Goal: Information Seeking & Learning: Learn about a topic

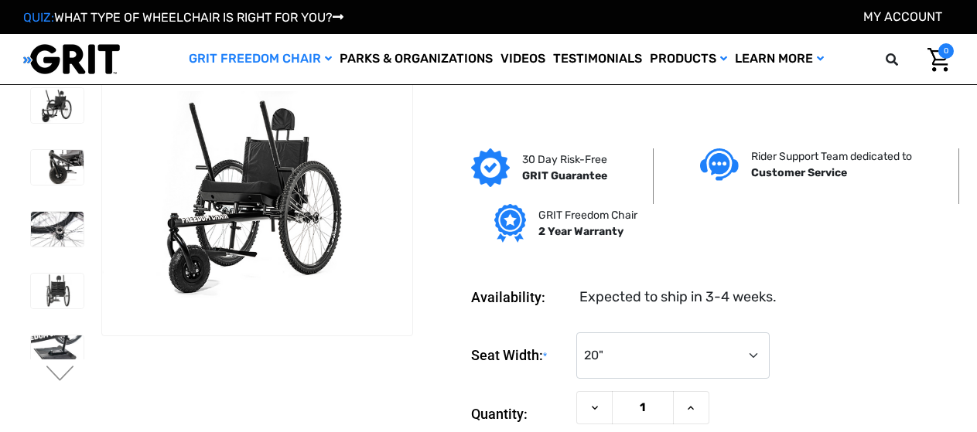
select select "326"
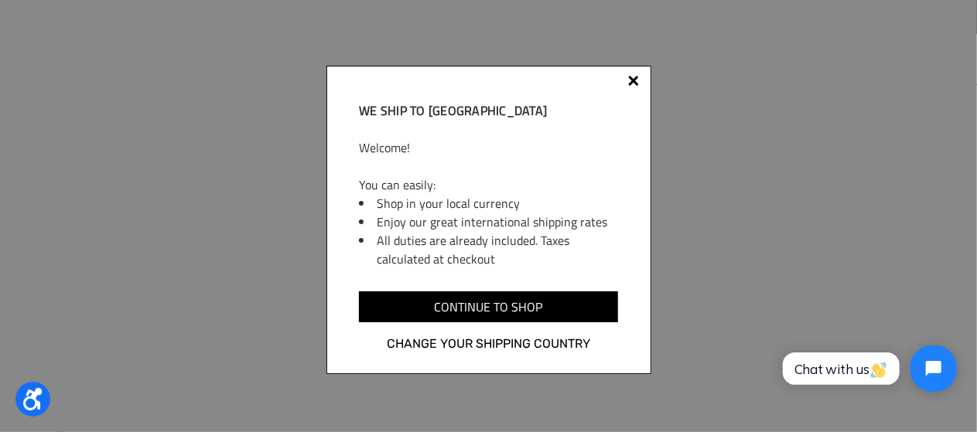
click at [634, 81] on div at bounding box center [633, 80] width 11 height 11
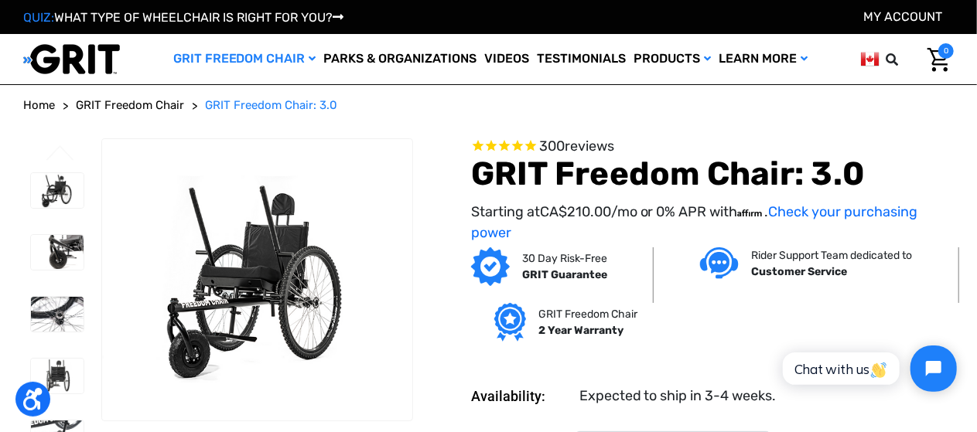
click at [48, 106] on span "Home" at bounding box center [39, 105] width 32 height 14
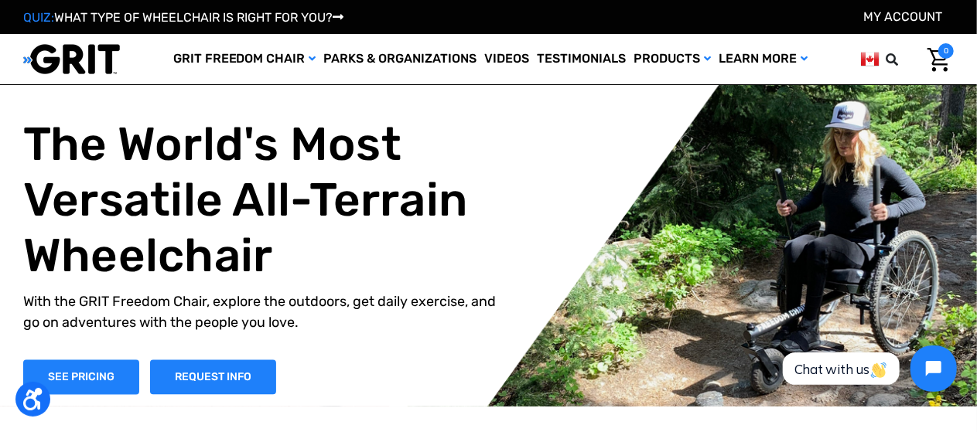
click at [0, 0] on link "Shop All" at bounding box center [0, 0] width 0 height 0
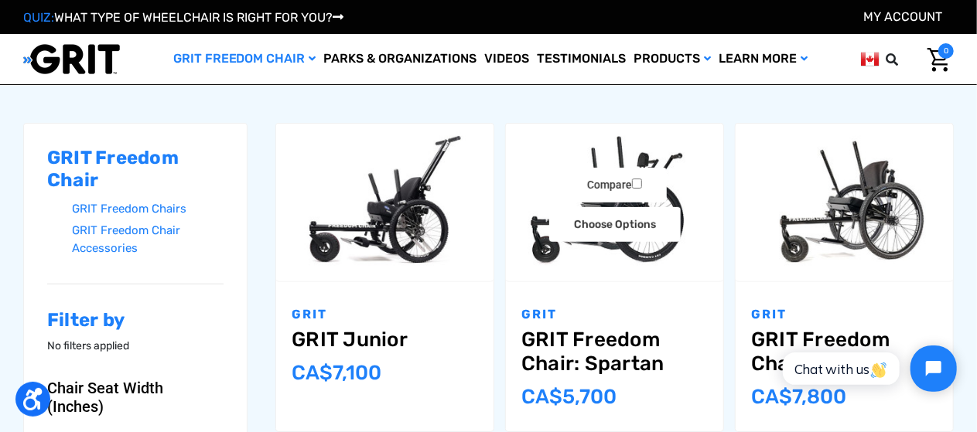
scroll to position [286, 0]
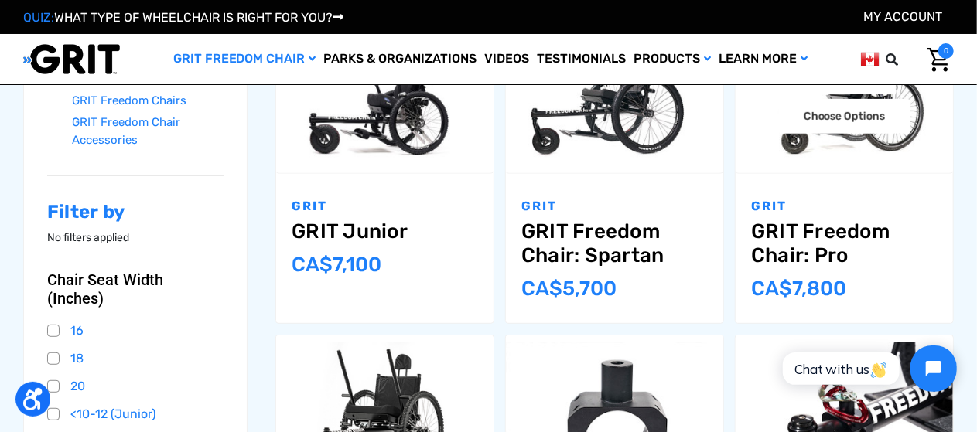
click at [831, 231] on link "GRIT Freedom Chair: Pro" at bounding box center [844, 244] width 186 height 48
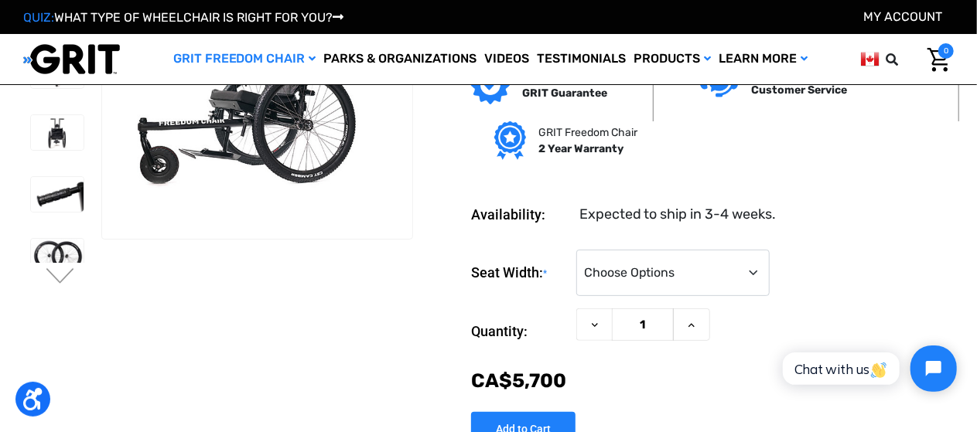
scroll to position [101, 0]
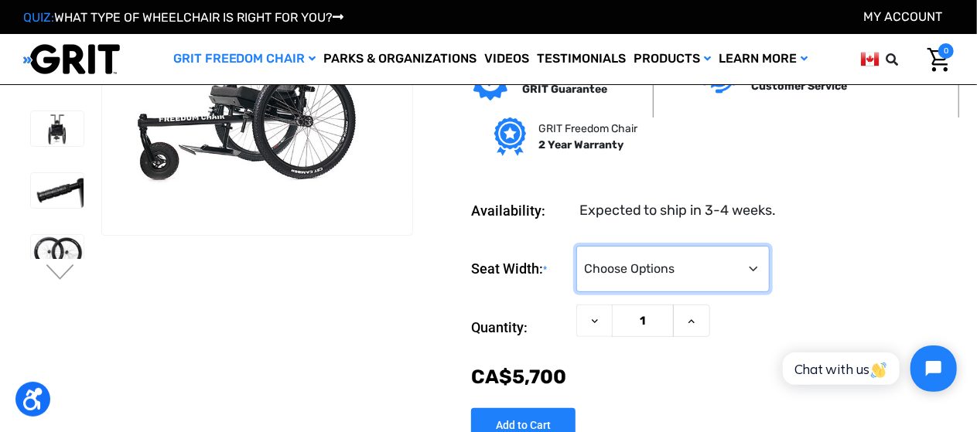
click at [749, 267] on select "Choose Options 16" 18" 20"" at bounding box center [672, 269] width 193 height 46
click at [829, 258] on div "Seat Width: * Choose Options 16" 18" 20"" at bounding box center [712, 269] width 483 height 47
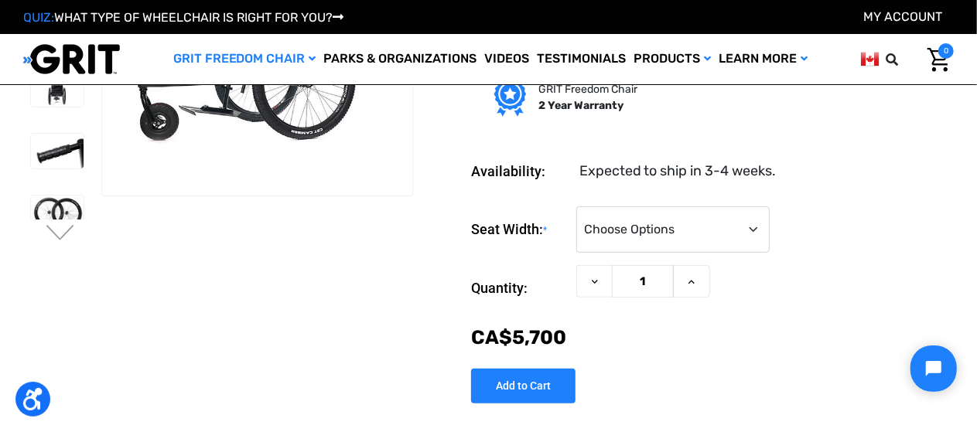
scroll to position [142, 0]
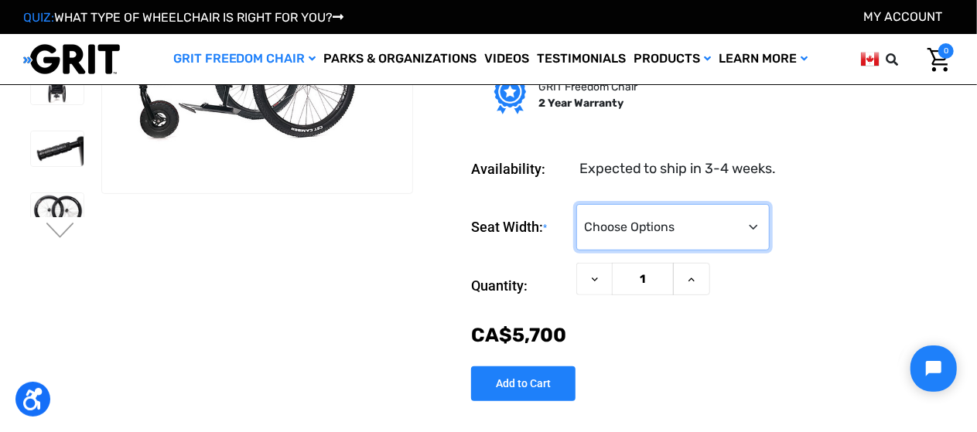
click at [752, 234] on select "Choose Options 16" 18" 20"" at bounding box center [672, 227] width 193 height 46
select select "326"
click at [576, 207] on select "Choose Options 16" 18" 20"" at bounding box center [672, 227] width 193 height 46
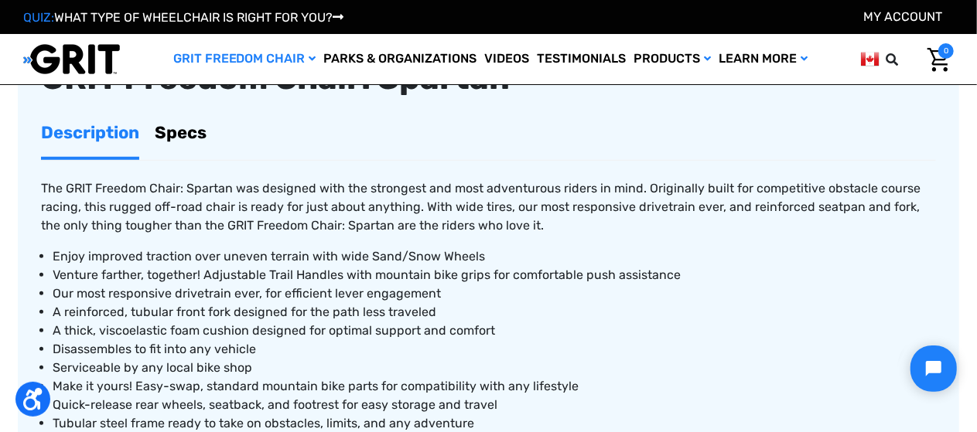
scroll to position [587, 0]
click at [183, 129] on link "Specs" at bounding box center [181, 132] width 52 height 49
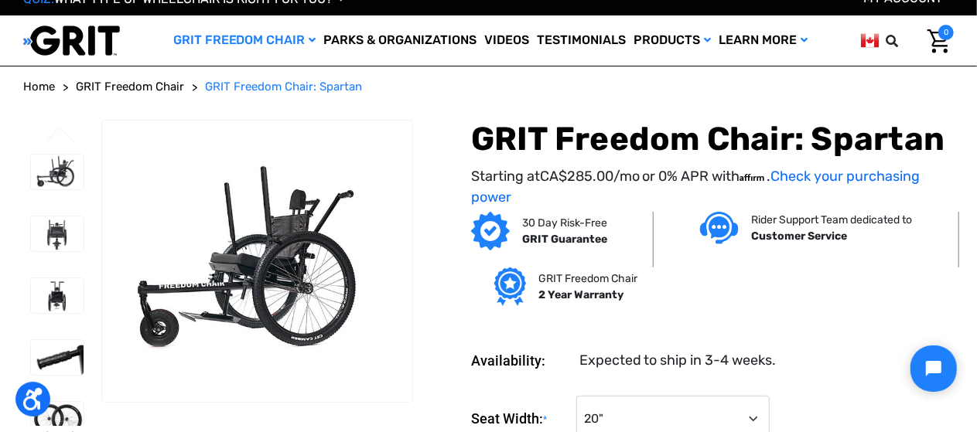
scroll to position [0, 0]
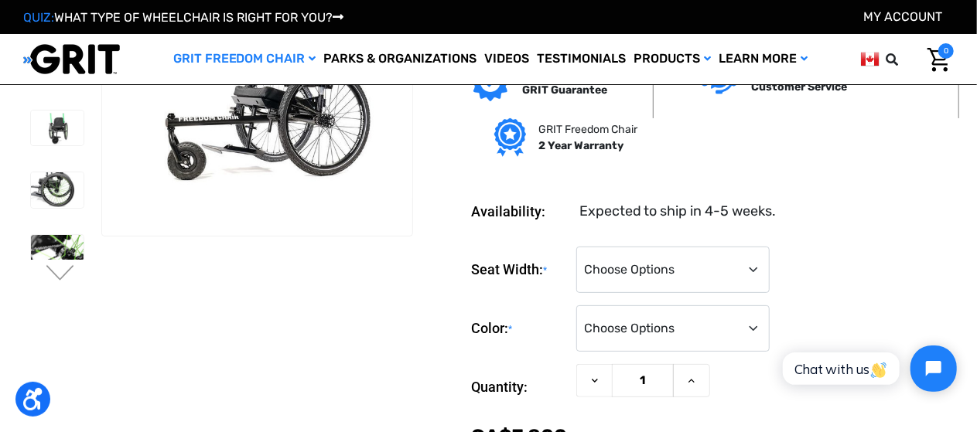
scroll to position [89, 0]
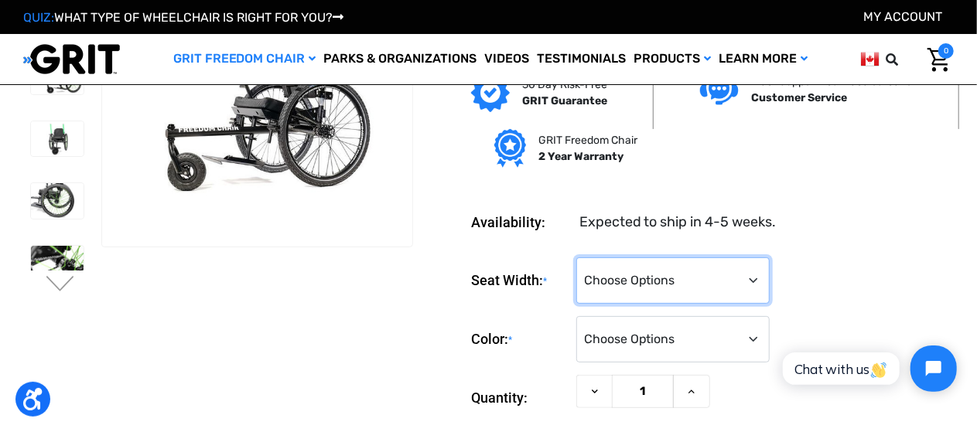
click at [753, 283] on select "Choose Options 16" 18" 20"" at bounding box center [672, 281] width 193 height 46
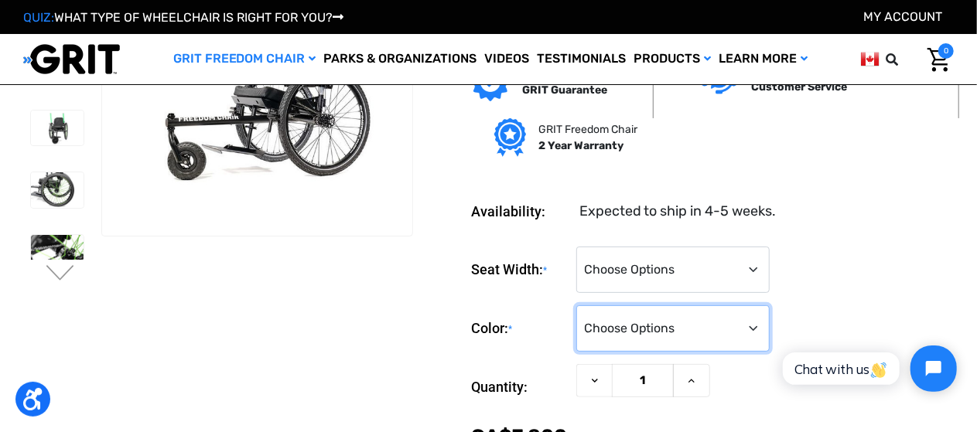
click at [748, 334] on select "Choose Options Black Blue Green Orange Pink Purple Red White Yellow" at bounding box center [672, 329] width 193 height 46
click at [836, 263] on div "Seat Width: * Choose Options 16" 18" 20"" at bounding box center [712, 270] width 483 height 47
click at [757, 323] on select "Choose Options Black Blue Green Orange Pink Purple Red White Yellow" at bounding box center [672, 329] width 193 height 46
select select "329"
click at [576, 308] on select "Choose Options Black Blue Green Orange Pink Purple Red White Yellow" at bounding box center [672, 329] width 193 height 46
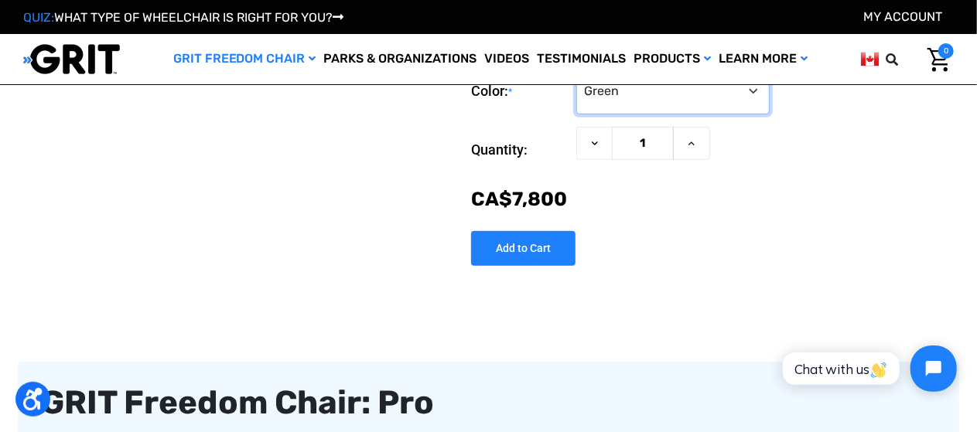
scroll to position [0, 0]
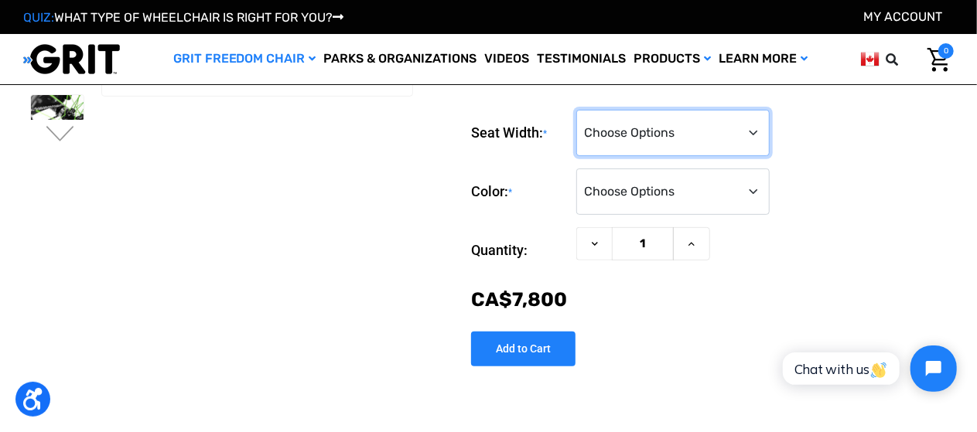
click at [744, 137] on select "Choose Options 16" 18" 20"" at bounding box center [672, 133] width 193 height 46
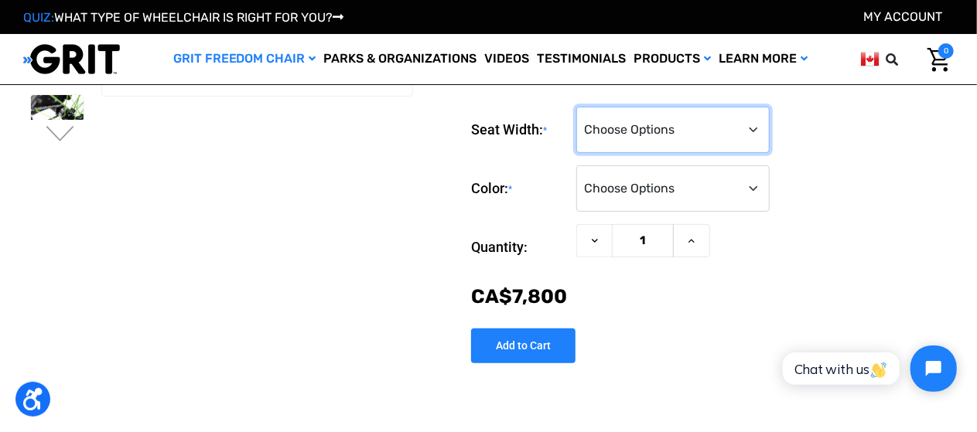
select select "326"
click at [576, 108] on select "Choose Options 16" 18" 20"" at bounding box center [672, 130] width 193 height 46
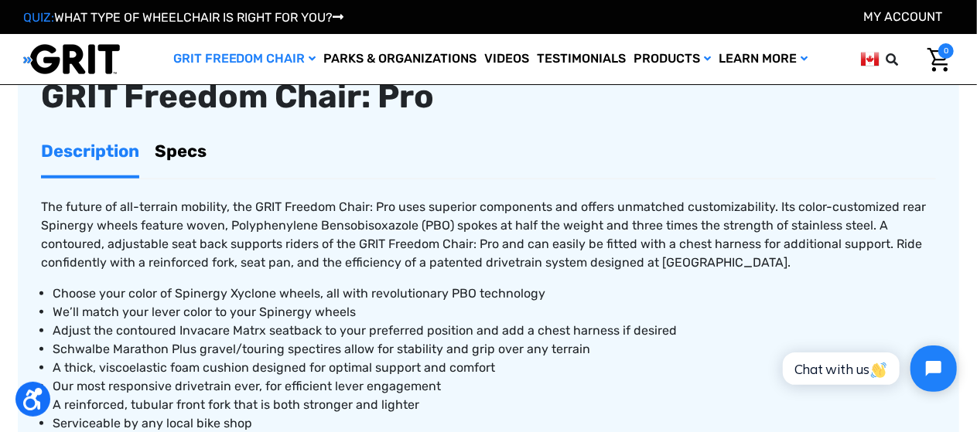
scroll to position [639, 0]
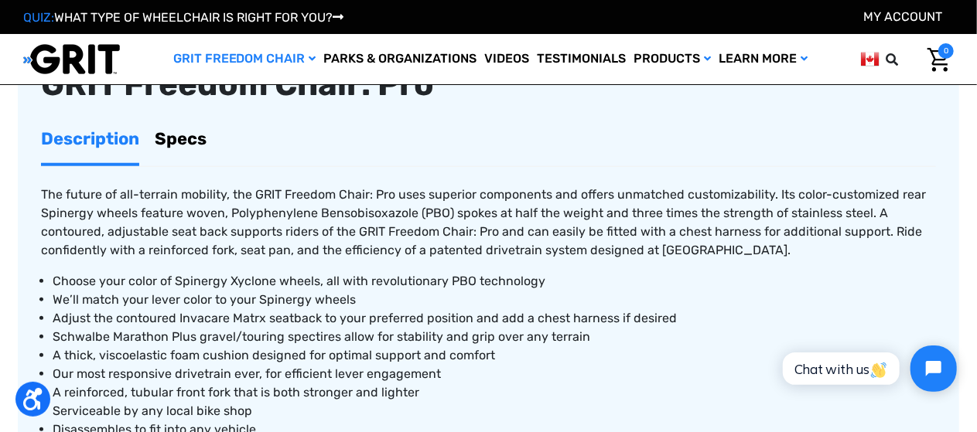
click at [173, 142] on link "Specs" at bounding box center [181, 138] width 52 height 49
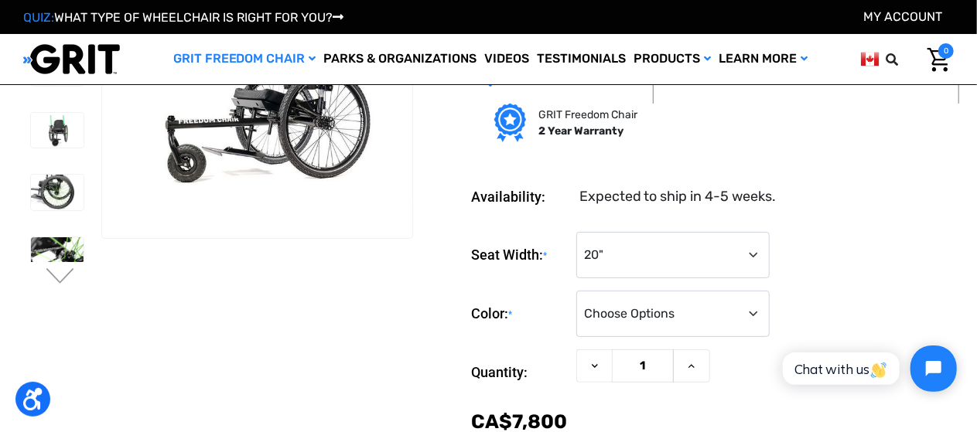
scroll to position [0, 0]
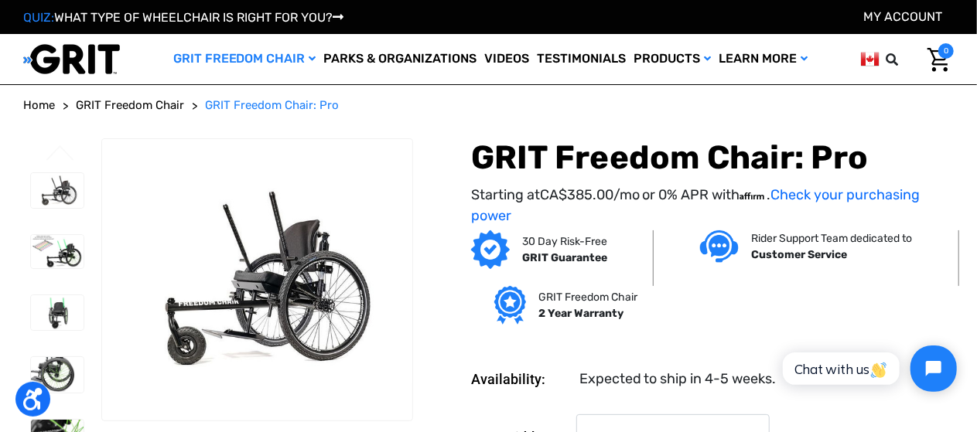
click at [498, 56] on link "Videos" at bounding box center [507, 59] width 53 height 50
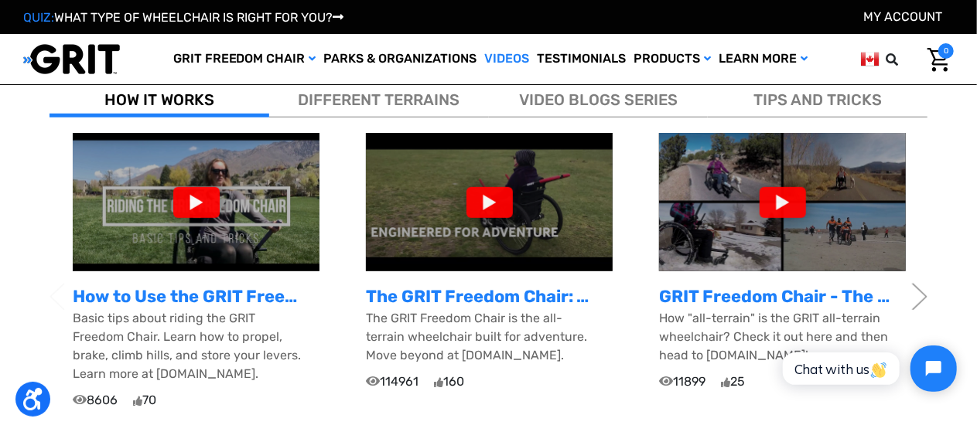
scroll to position [509, 0]
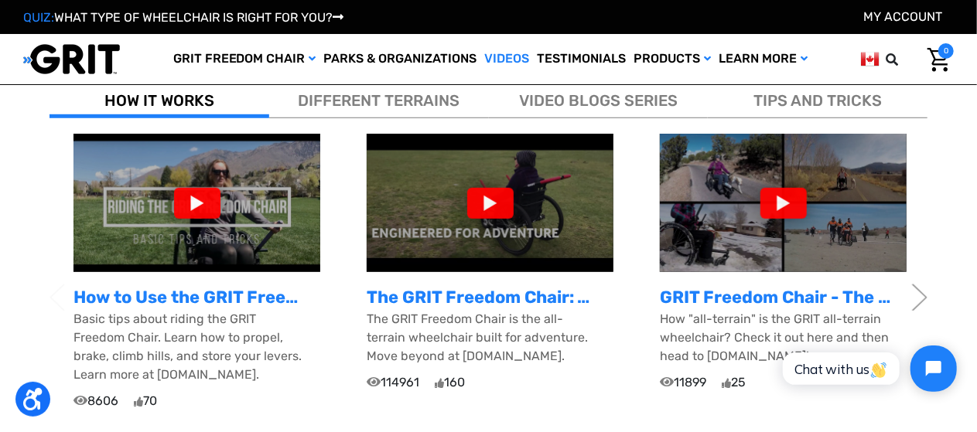
click at [183, 207] on div at bounding box center [197, 203] width 46 height 31
